Goal: Find specific page/section: Find specific page/section

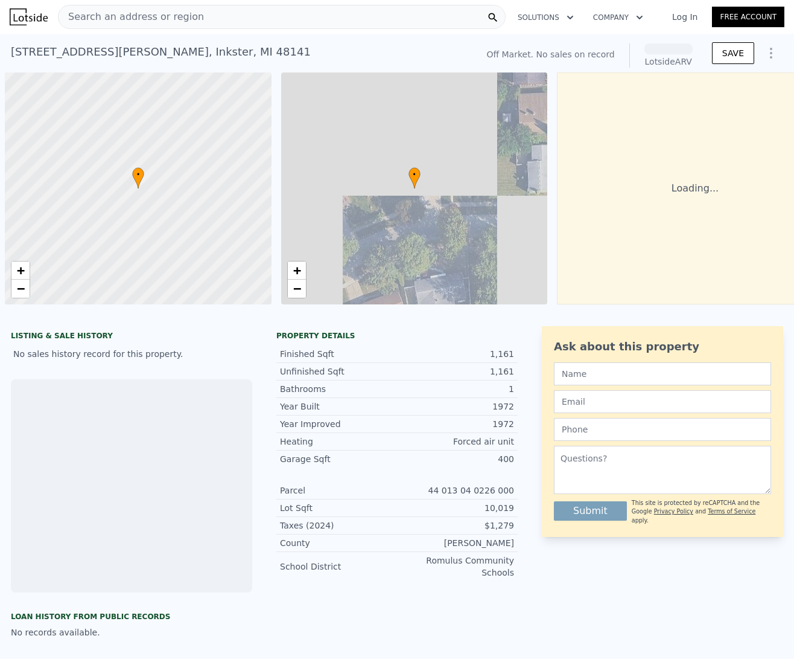
scroll to position [0, 5]
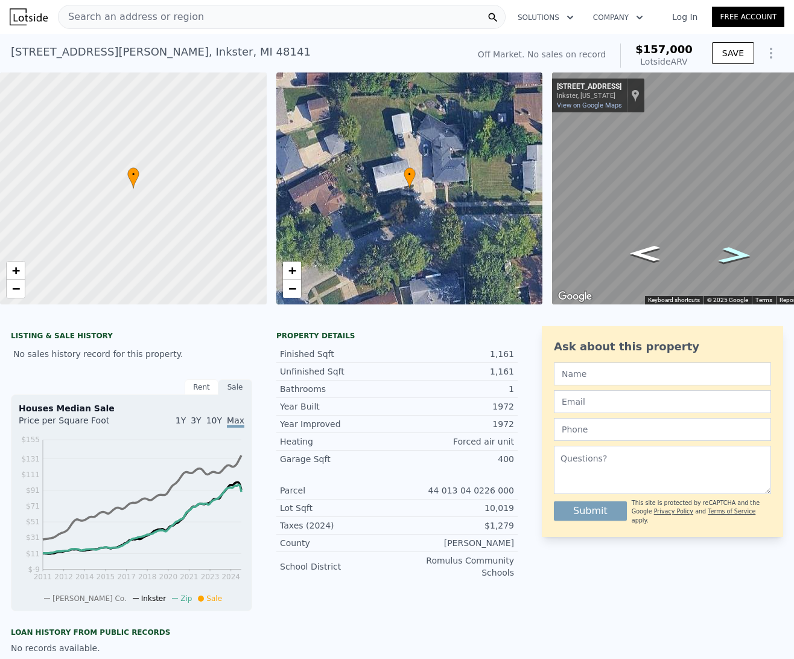
click at [744, 254] on icon "Go East, Carlysle St" at bounding box center [735, 255] width 62 height 25
click at [448, 194] on div "• + −" at bounding box center [409, 188] width 267 height 232
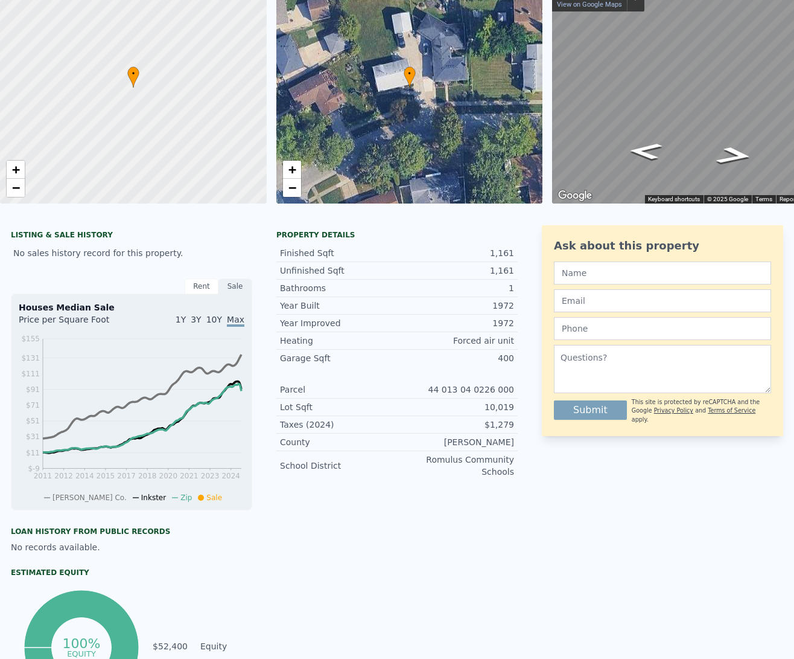
scroll to position [4, 0]
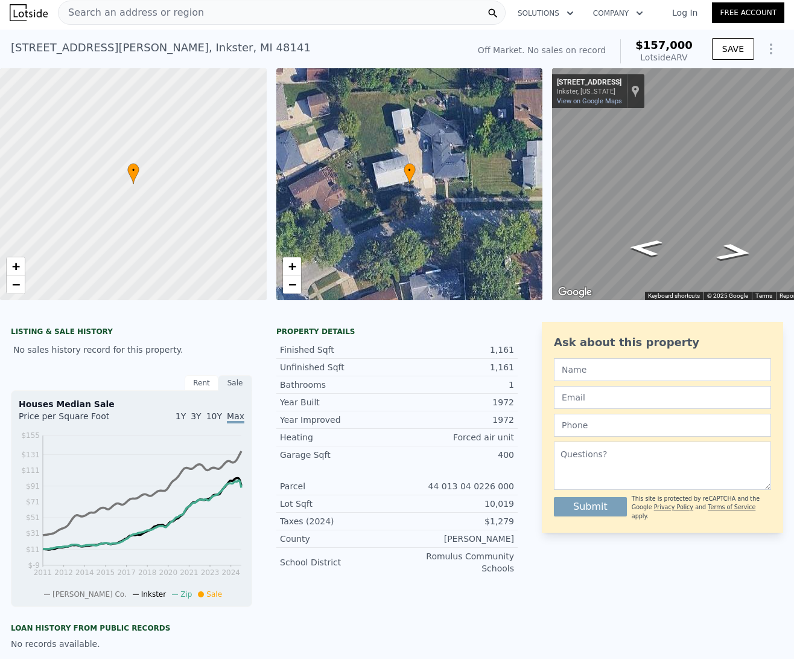
click at [124, 17] on span "Search an address or region" at bounding box center [131, 12] width 145 height 14
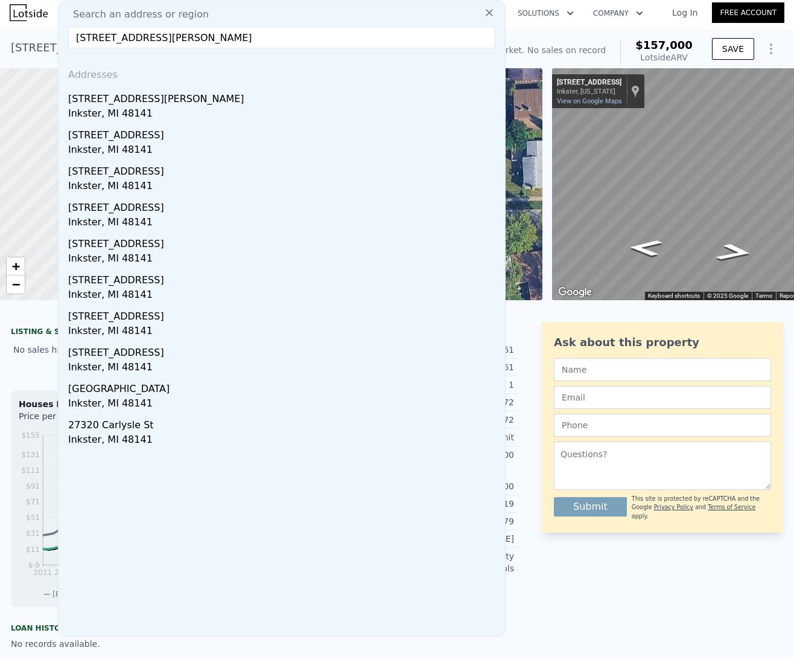
drag, startPoint x: 244, startPoint y: 36, endPoint x: 74, endPoint y: 38, distance: 170.2
click at [74, 38] on input "[STREET_ADDRESS][PERSON_NAME]" at bounding box center [281, 38] width 427 height 22
paste input "[STREET_ADDRESS]"
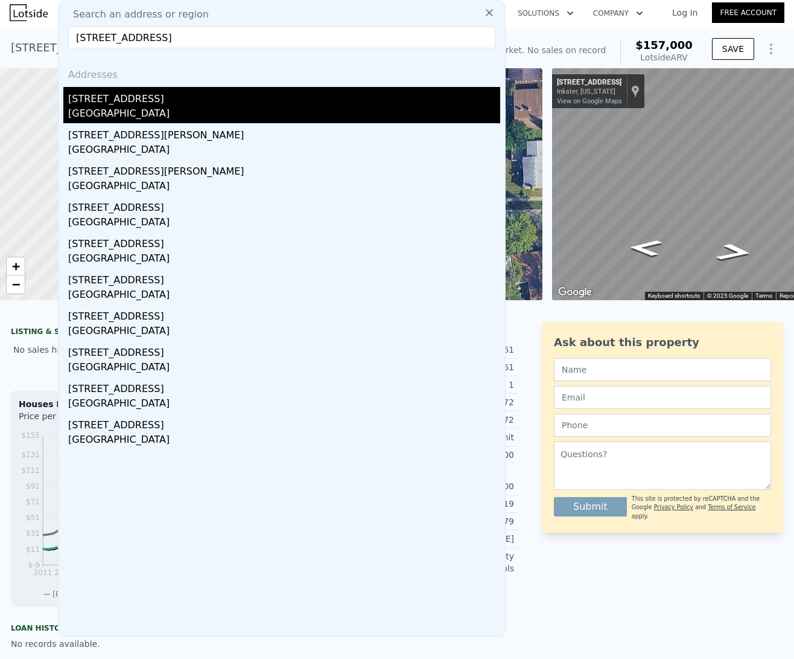
type input "[STREET_ADDRESS]"
click at [120, 112] on div "[GEOGRAPHIC_DATA]" at bounding box center [284, 114] width 432 height 17
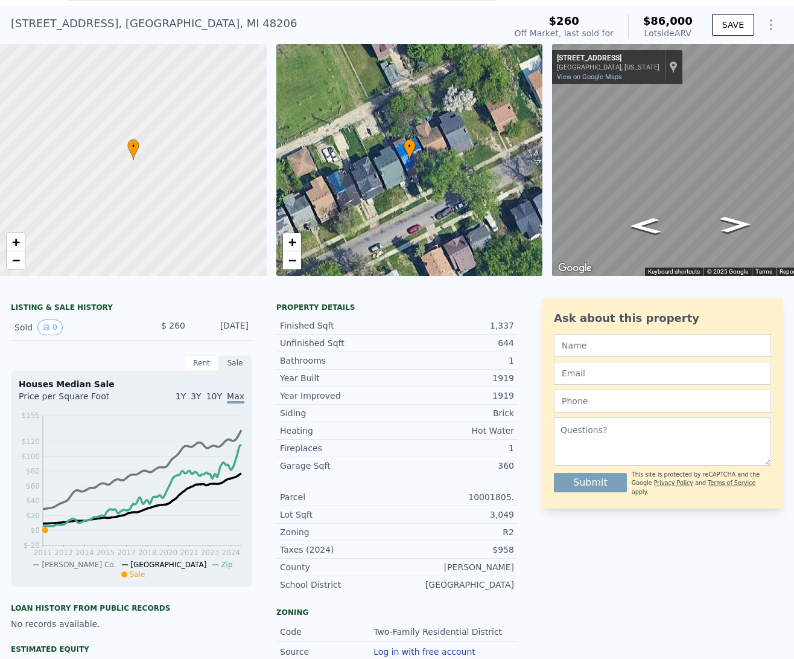
scroll to position [46, 0]
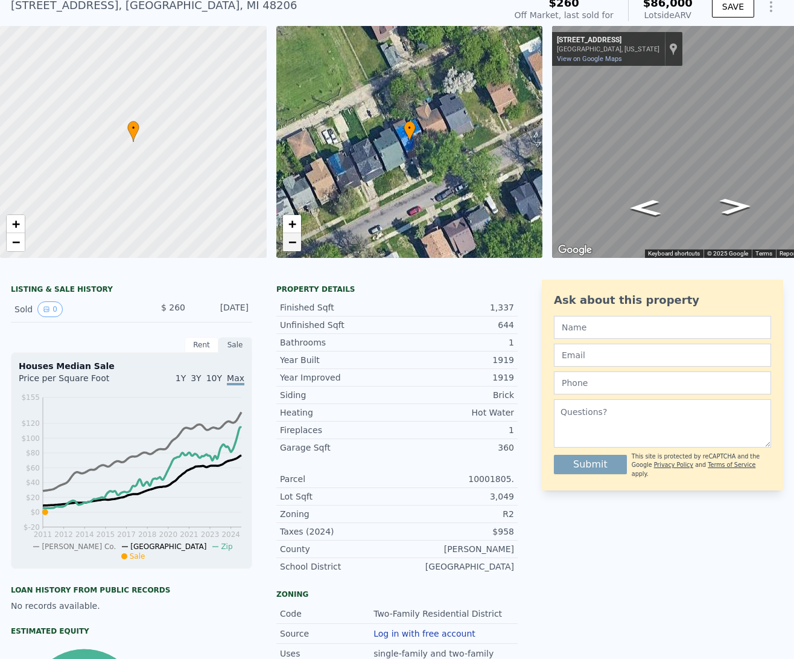
click at [295, 247] on span "−" at bounding box center [292, 241] width 8 height 15
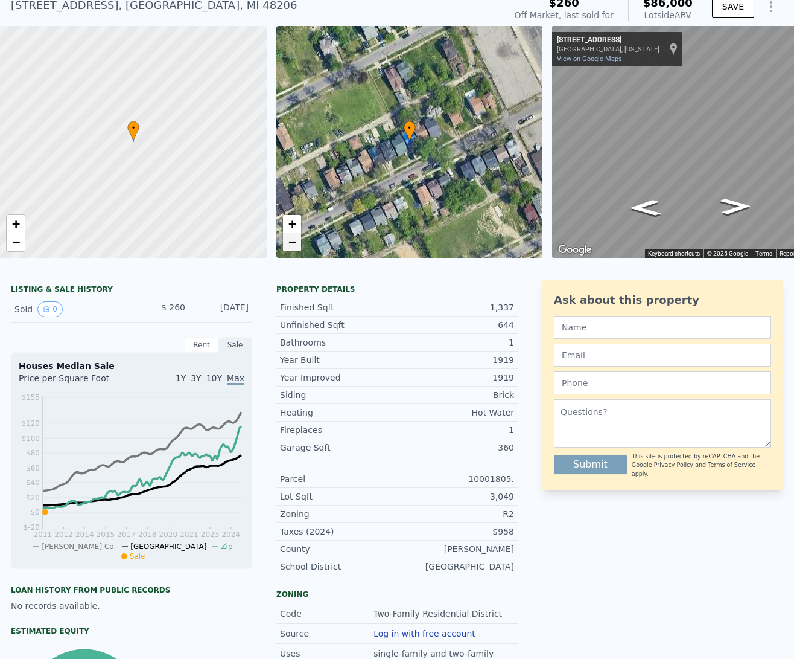
click at [293, 244] on span "−" at bounding box center [292, 241] width 8 height 15
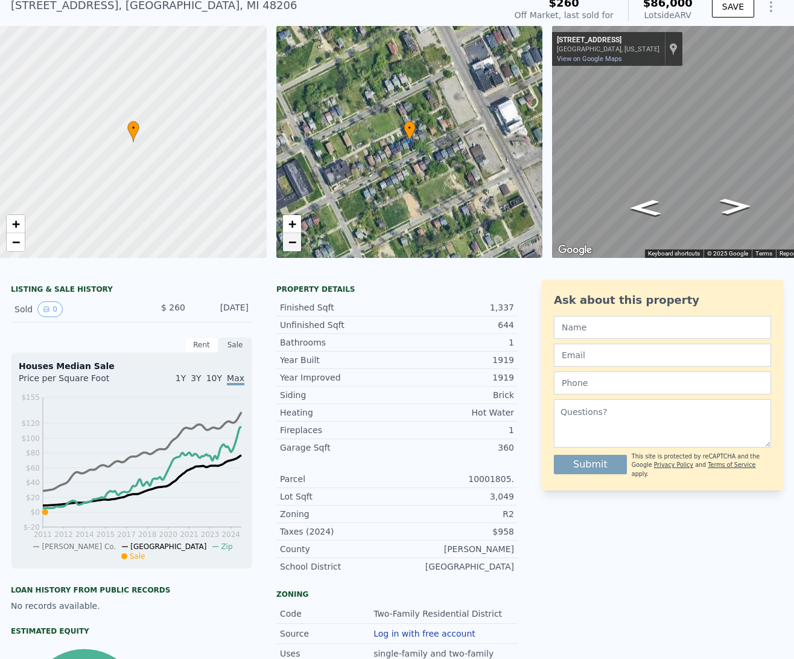
click at [296, 243] on span "−" at bounding box center [292, 241] width 8 height 15
